Goal: Task Accomplishment & Management: Manage account settings

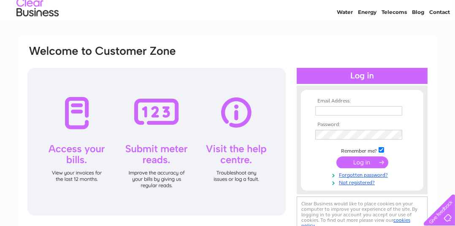
scroll to position [42, 0]
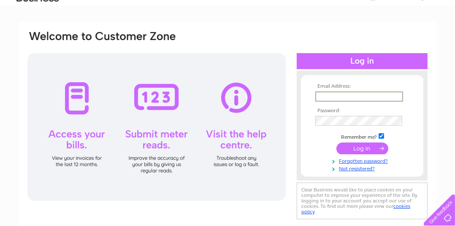
click at [324, 95] on input "text" at bounding box center [360, 97] width 88 height 10
type input "[EMAIL_ADDRESS][DOMAIN_NAME]"
click at [372, 148] on input "submit" at bounding box center [363, 148] width 52 height 12
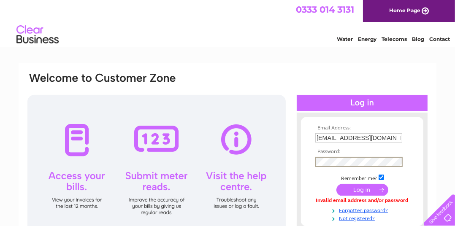
click at [351, 192] on input "submit" at bounding box center [363, 190] width 52 height 12
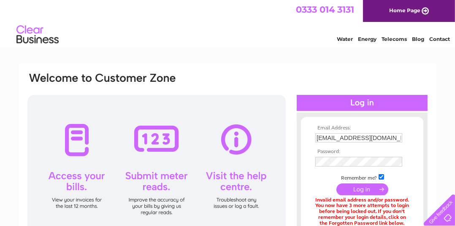
click at [358, 139] on input "[EMAIL_ADDRESS][DOMAIN_NAME]" at bounding box center [359, 138] width 87 height 9
click at [337, 184] on input "submit" at bounding box center [363, 190] width 52 height 12
click at [361, 139] on input "info@ryehillfarm.co.uk" at bounding box center [360, 139] width 88 height 10
type input "info@ryehillfarm.co.ukCracKer22"
click at [337, 184] on input "submit" at bounding box center [363, 190] width 52 height 12
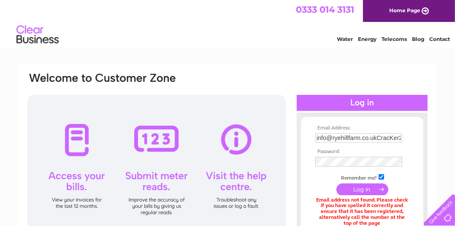
click at [65, 150] on div at bounding box center [156, 169] width 259 height 148
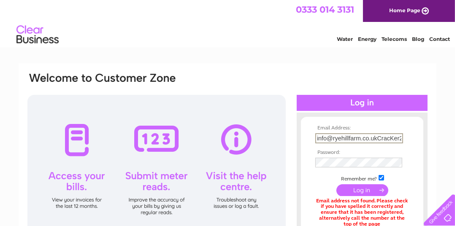
click at [355, 136] on input "info@ryehillfarm.co.ukCracKer22" at bounding box center [360, 139] width 88 height 10
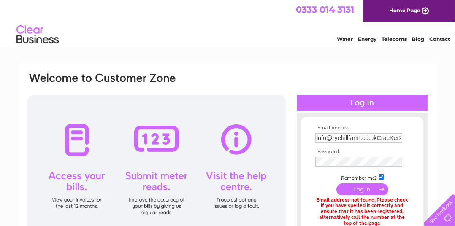
click at [312, 147] on form "Email Address: info@ryehillfarm.co.ukCracKer22 Password: Forgotten password?" at bounding box center [362, 184] width 123 height 119
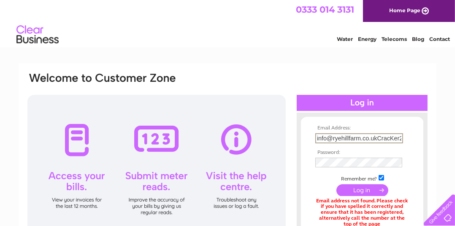
drag, startPoint x: 399, startPoint y: 137, endPoint x: 303, endPoint y: 141, distance: 96.0
click at [303, 141] on form "Email Address: info@ryehillfarm.co.ukCracKer22 Password: Forgotten password?" at bounding box center [362, 185] width 123 height 120
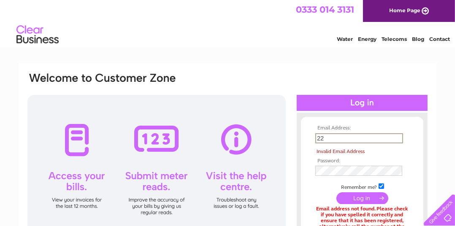
type input "2"
type input "info@ryehillfarm.co.uk"
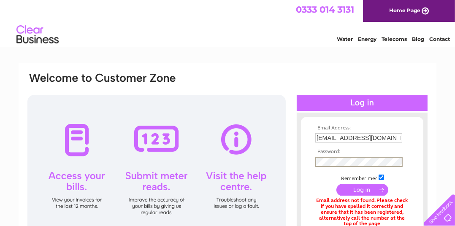
click at [363, 190] on input "submit" at bounding box center [363, 190] width 52 height 12
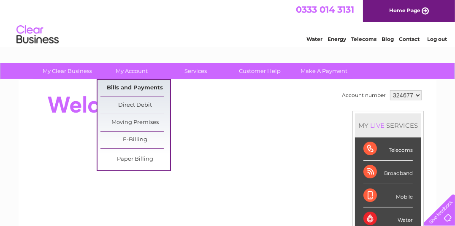
click at [127, 87] on link "Bills and Payments" at bounding box center [136, 88] width 70 height 17
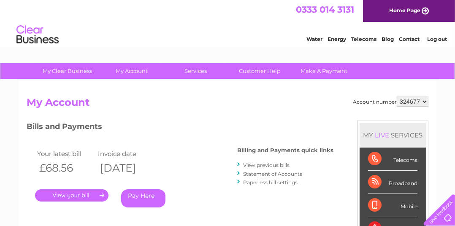
click at [77, 197] on link "." at bounding box center [72, 196] width 74 height 12
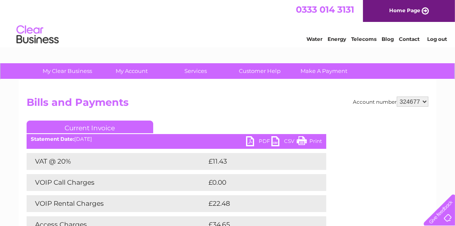
click at [303, 141] on link "Print" at bounding box center [309, 142] width 25 height 12
